Goal: Information Seeking & Learning: Learn about a topic

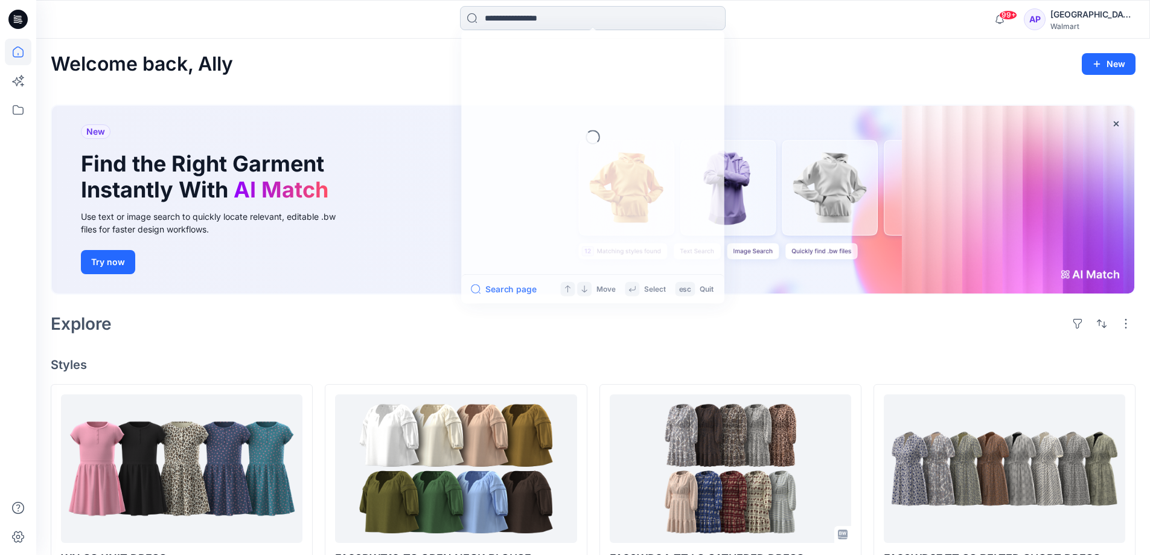
click at [513, 13] on input at bounding box center [593, 18] width 266 height 24
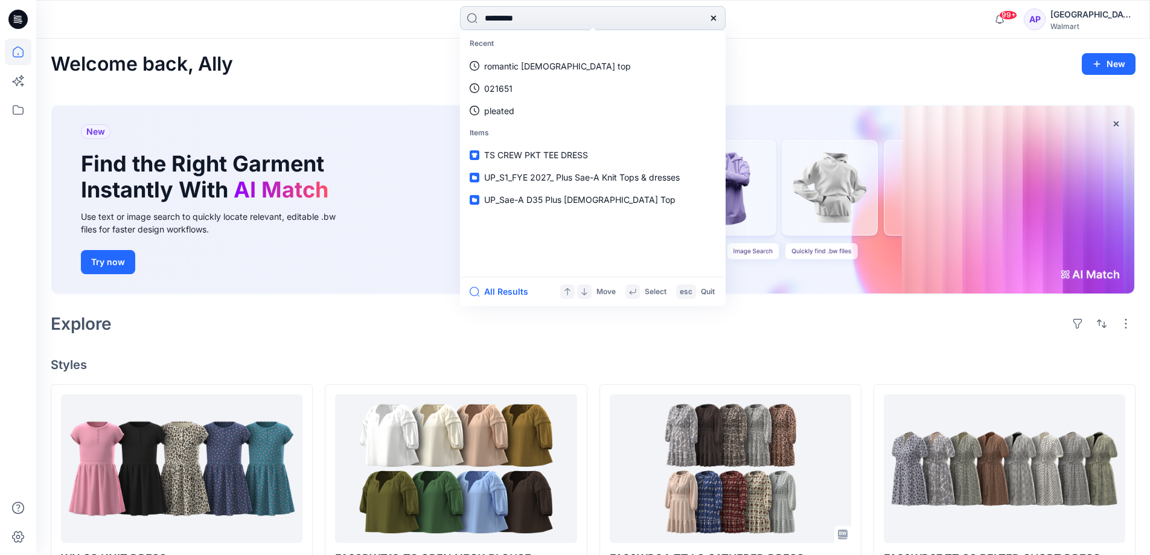
type input "**********"
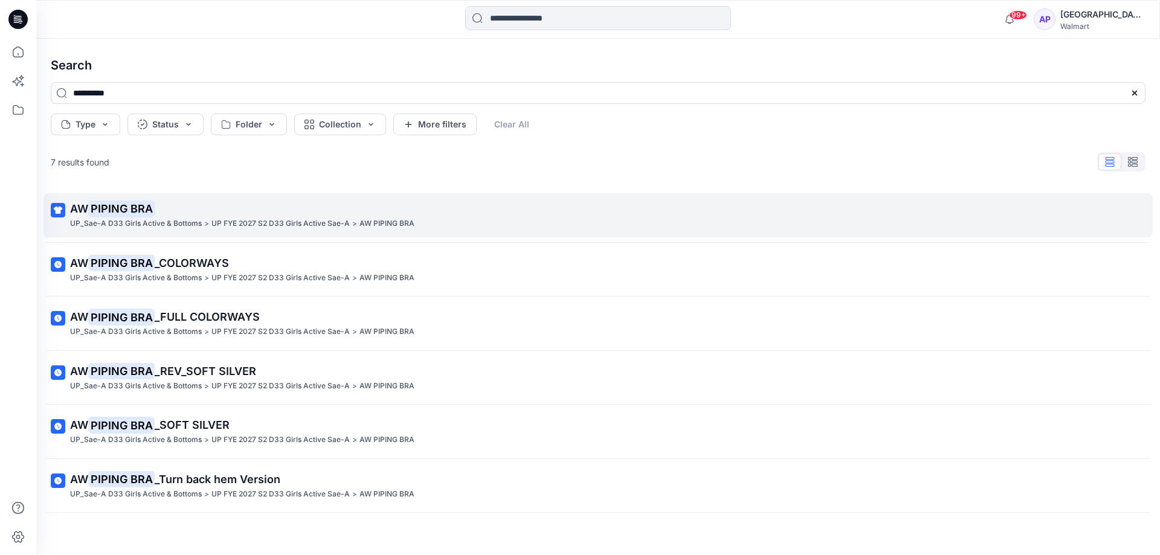
click at [135, 204] on mark "PIPING BRA" at bounding box center [121, 208] width 66 height 17
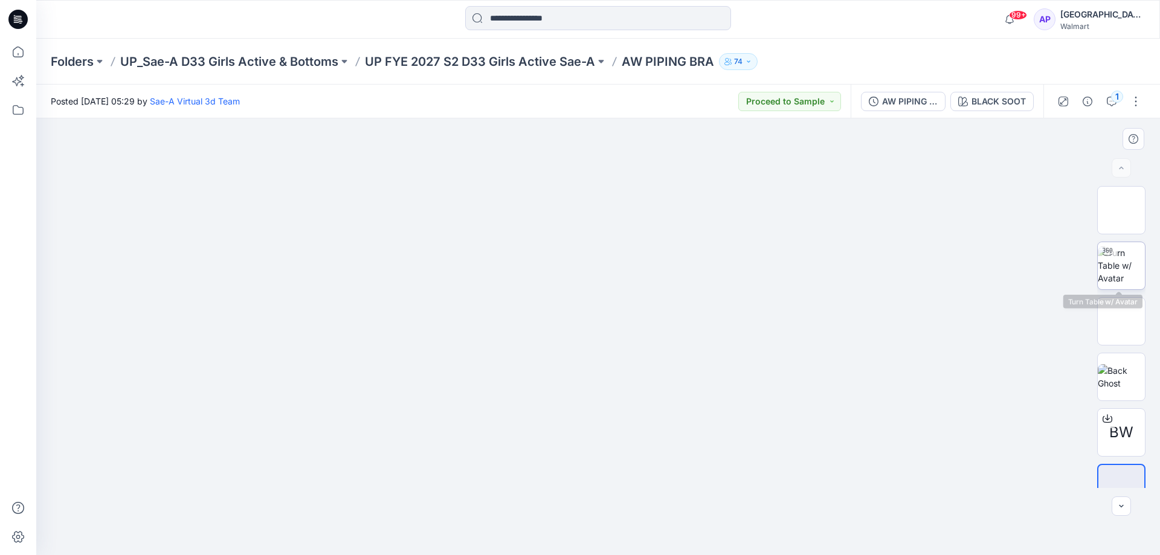
click at [1102, 269] on img at bounding box center [1120, 265] width 47 height 38
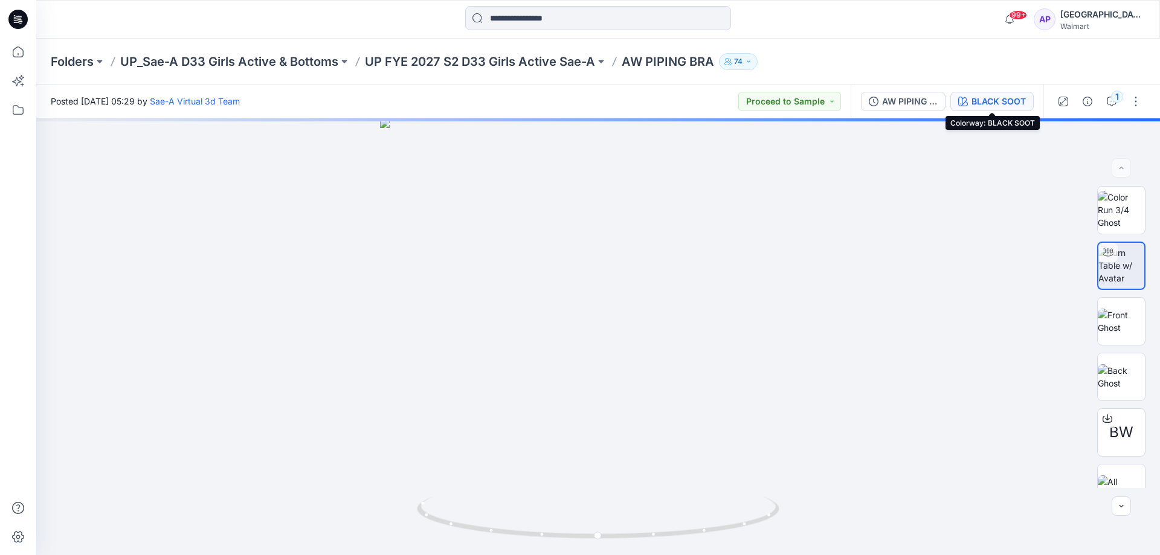
click at [986, 104] on div "BLACK SOOT" at bounding box center [998, 101] width 54 height 13
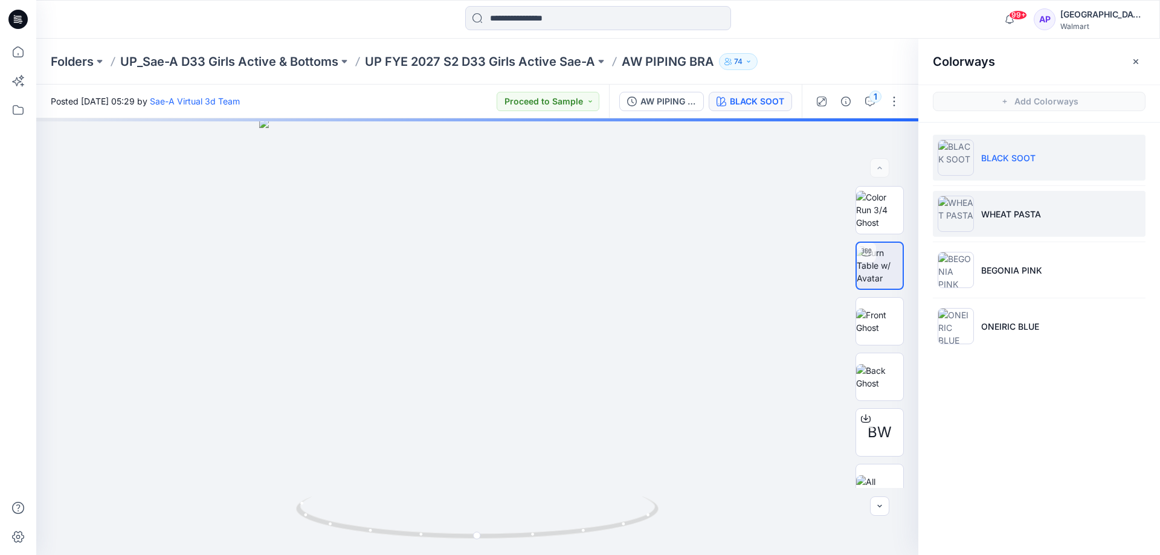
click at [1032, 229] on li "WHEAT PASTA" at bounding box center [1038, 214] width 213 height 46
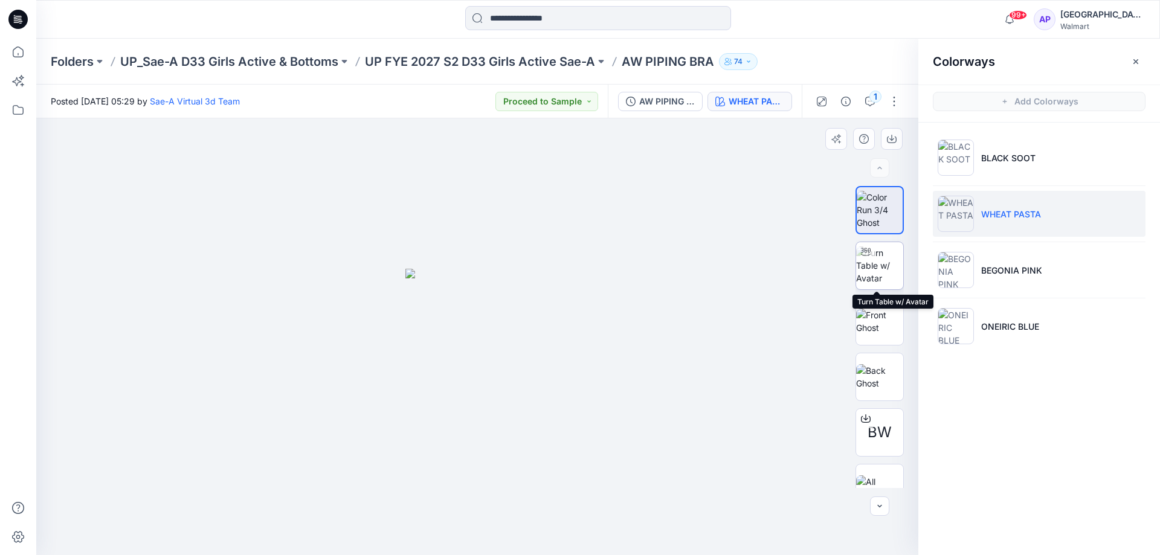
click at [883, 255] on img at bounding box center [879, 265] width 47 height 38
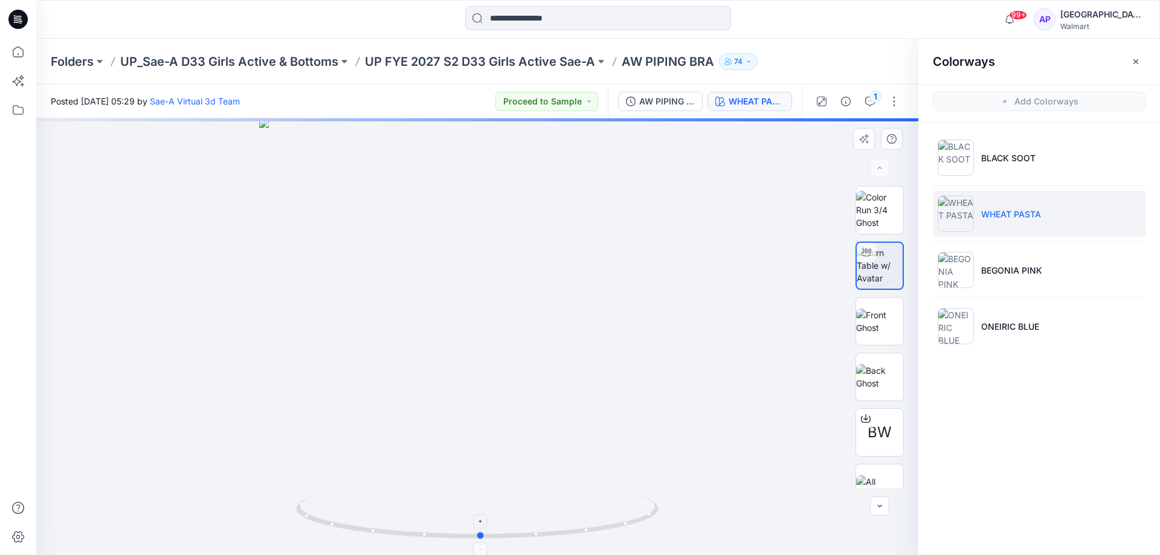
click at [610, 531] on icon at bounding box center [478, 518] width 365 height 45
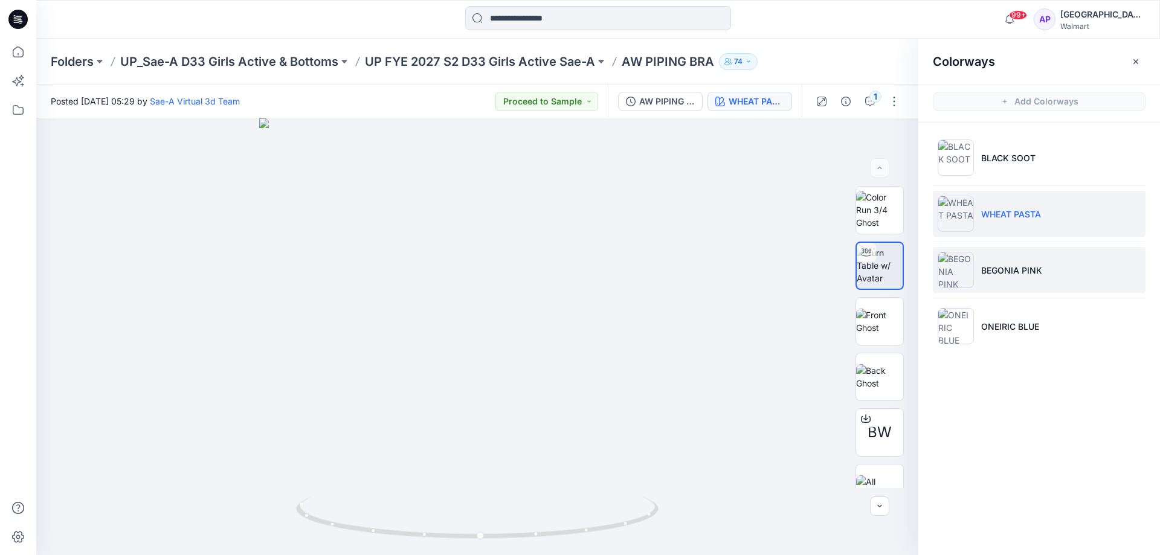
drag, startPoint x: 1075, startPoint y: 258, endPoint x: 1071, endPoint y: 265, distance: 8.1
click at [1075, 258] on li "BEGONIA PINK" at bounding box center [1038, 270] width 213 height 46
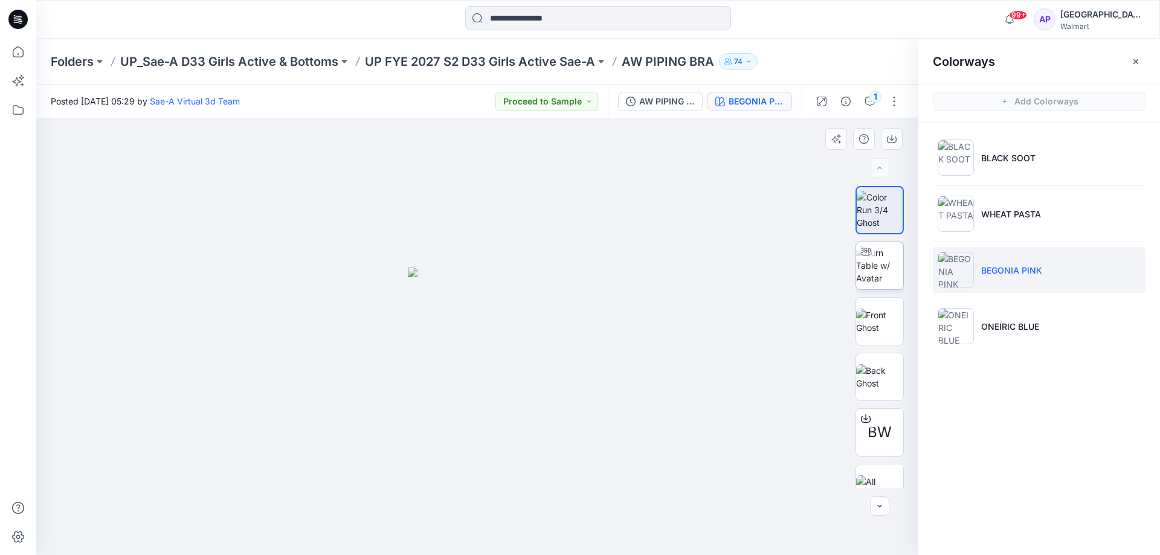
click at [885, 275] on img at bounding box center [879, 265] width 47 height 38
drag, startPoint x: 580, startPoint y: 537, endPoint x: 749, endPoint y: 534, distance: 169.7
click at [749, 534] on div at bounding box center [477, 336] width 882 height 437
drag, startPoint x: 640, startPoint y: 525, endPoint x: 556, endPoint y: 533, distance: 83.7
click at [556, 533] on icon at bounding box center [478, 518] width 365 height 45
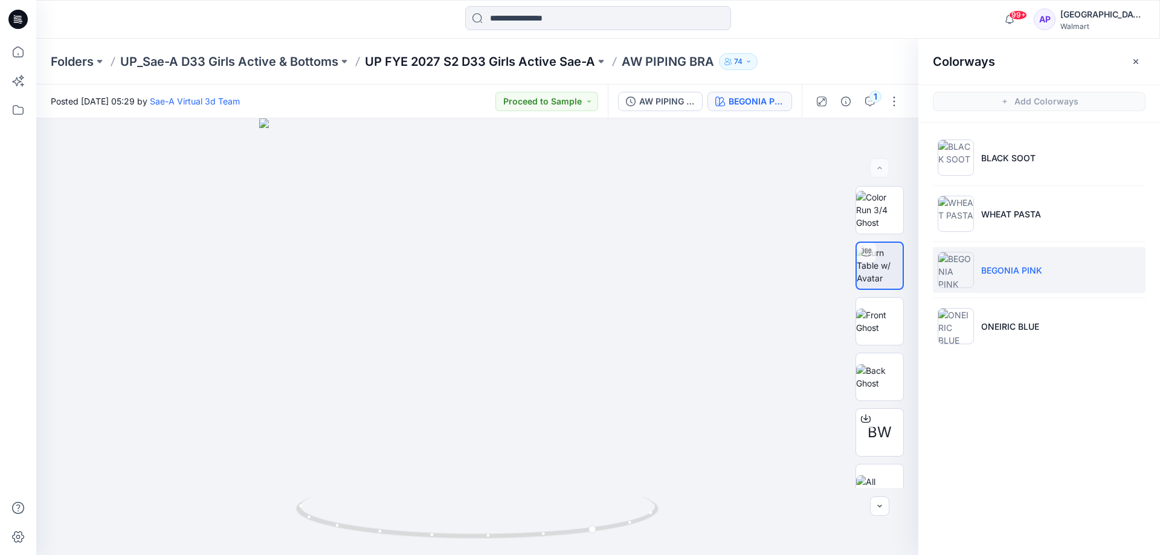
click at [454, 60] on p "UP FYE 2027 S2 D33 Girls Active Sae-A" at bounding box center [480, 61] width 230 height 17
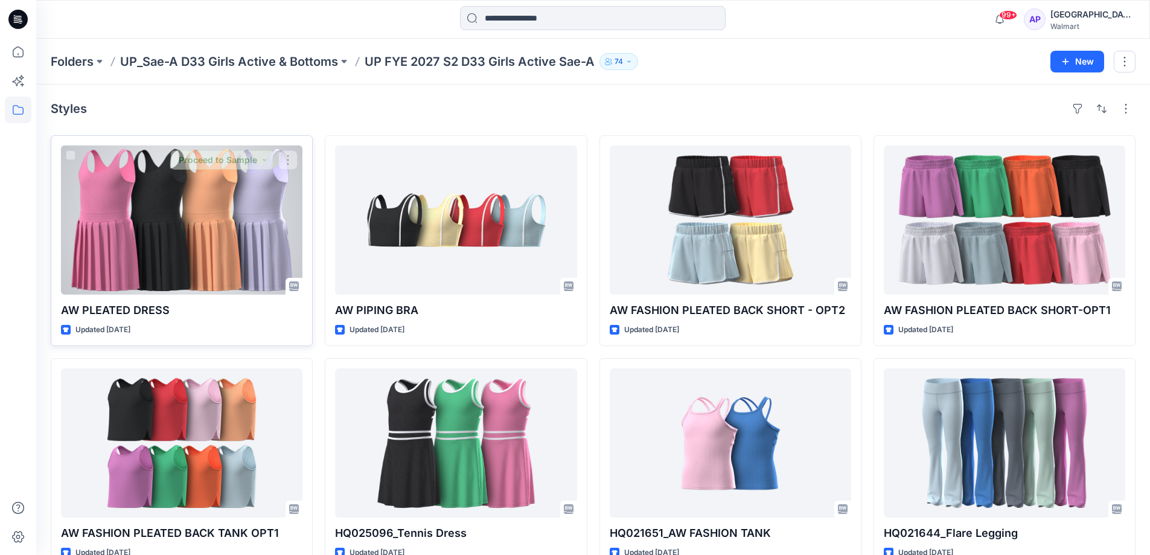
click at [90, 262] on div at bounding box center [182, 220] width 242 height 149
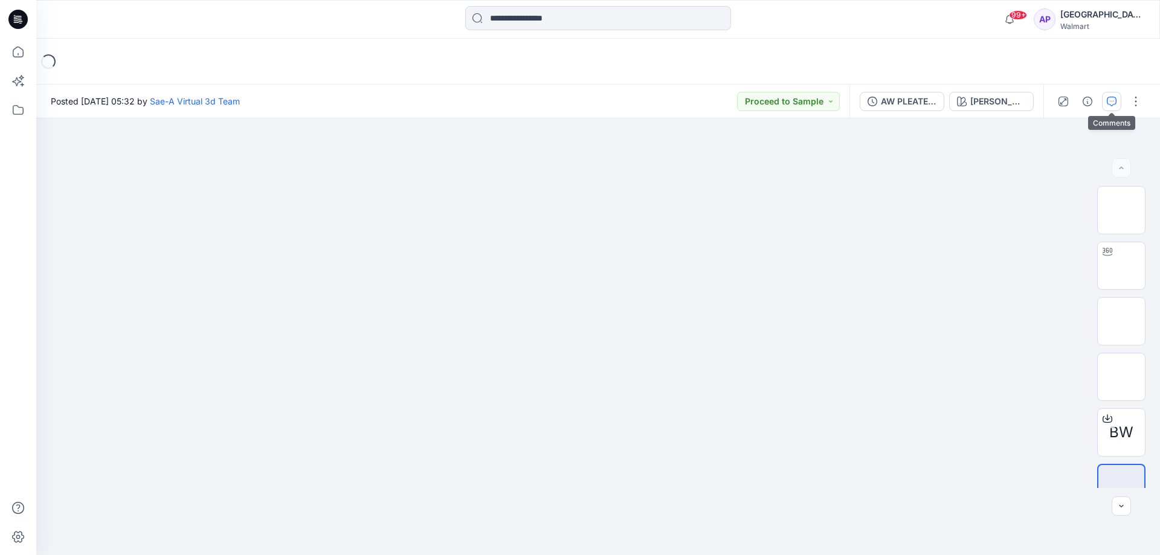
click at [1116, 101] on button "button" at bounding box center [1111, 101] width 19 height 19
